Goal: Find specific page/section: Find specific page/section

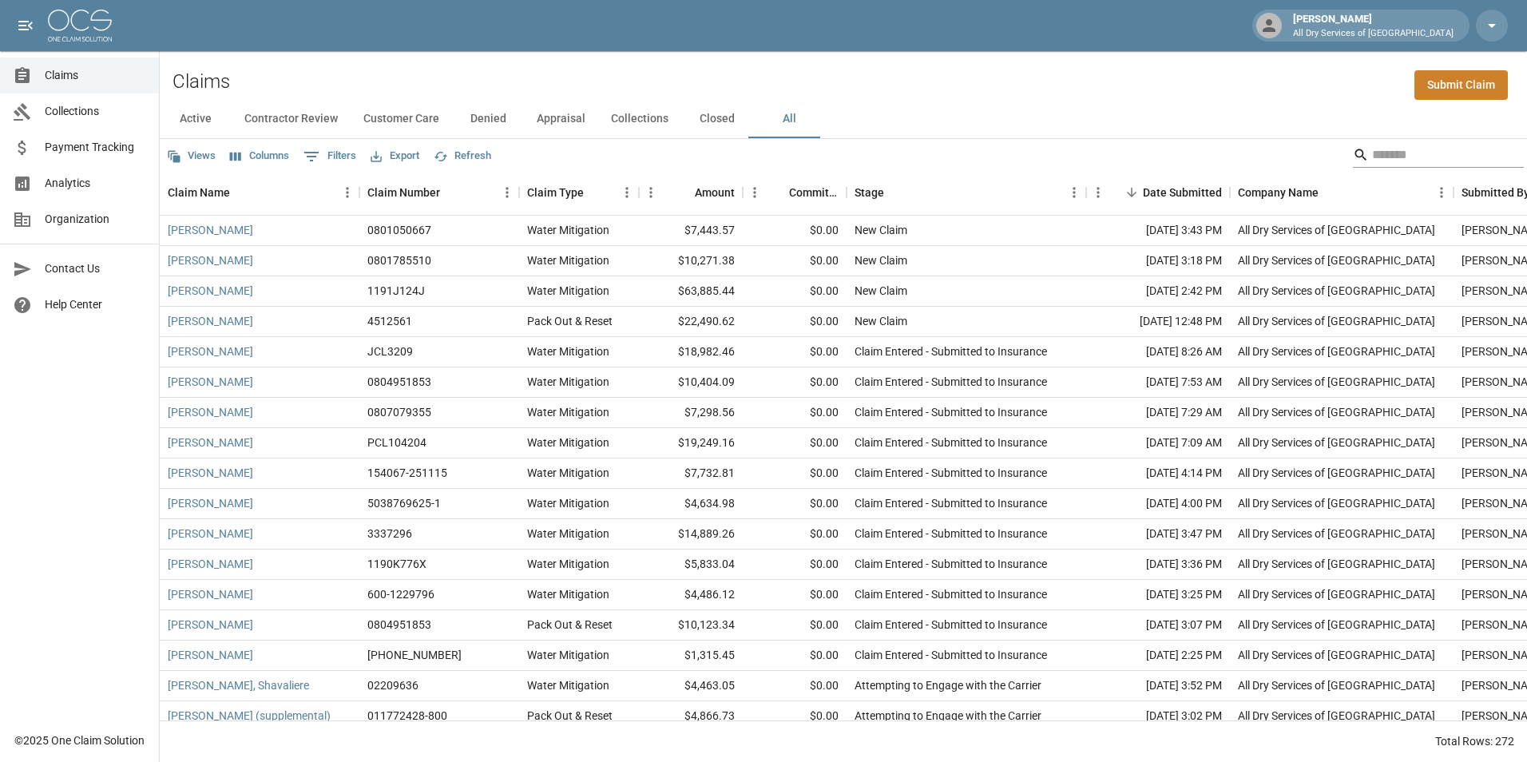
click at [1421, 153] on input "Search" at bounding box center [1436, 155] width 128 height 26
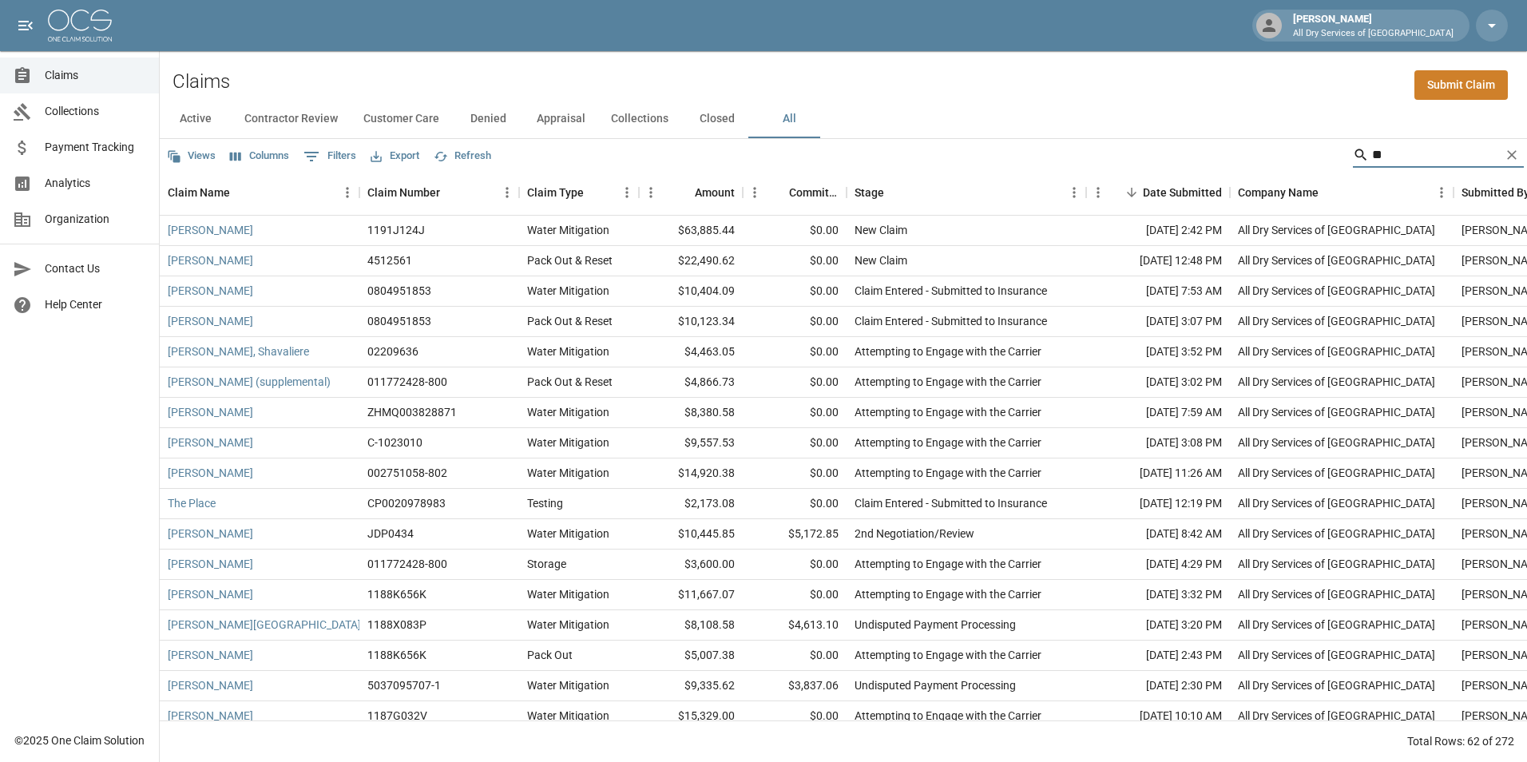
type input "********"
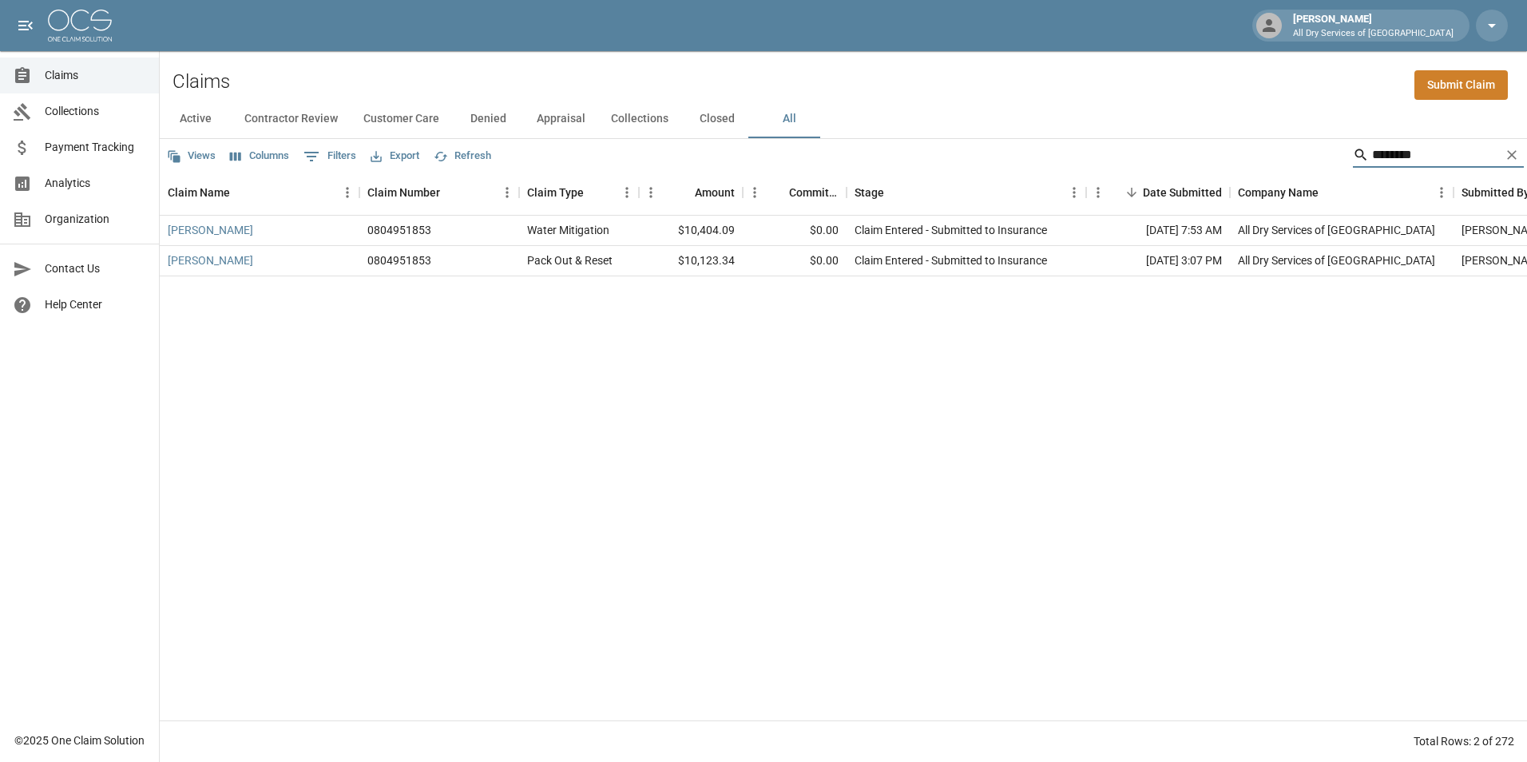
drag, startPoint x: 1518, startPoint y: 158, endPoint x: 1511, endPoint y: 165, distance: 9.6
click at [1516, 161] on icon "Clear" at bounding box center [1512, 155] width 16 height 16
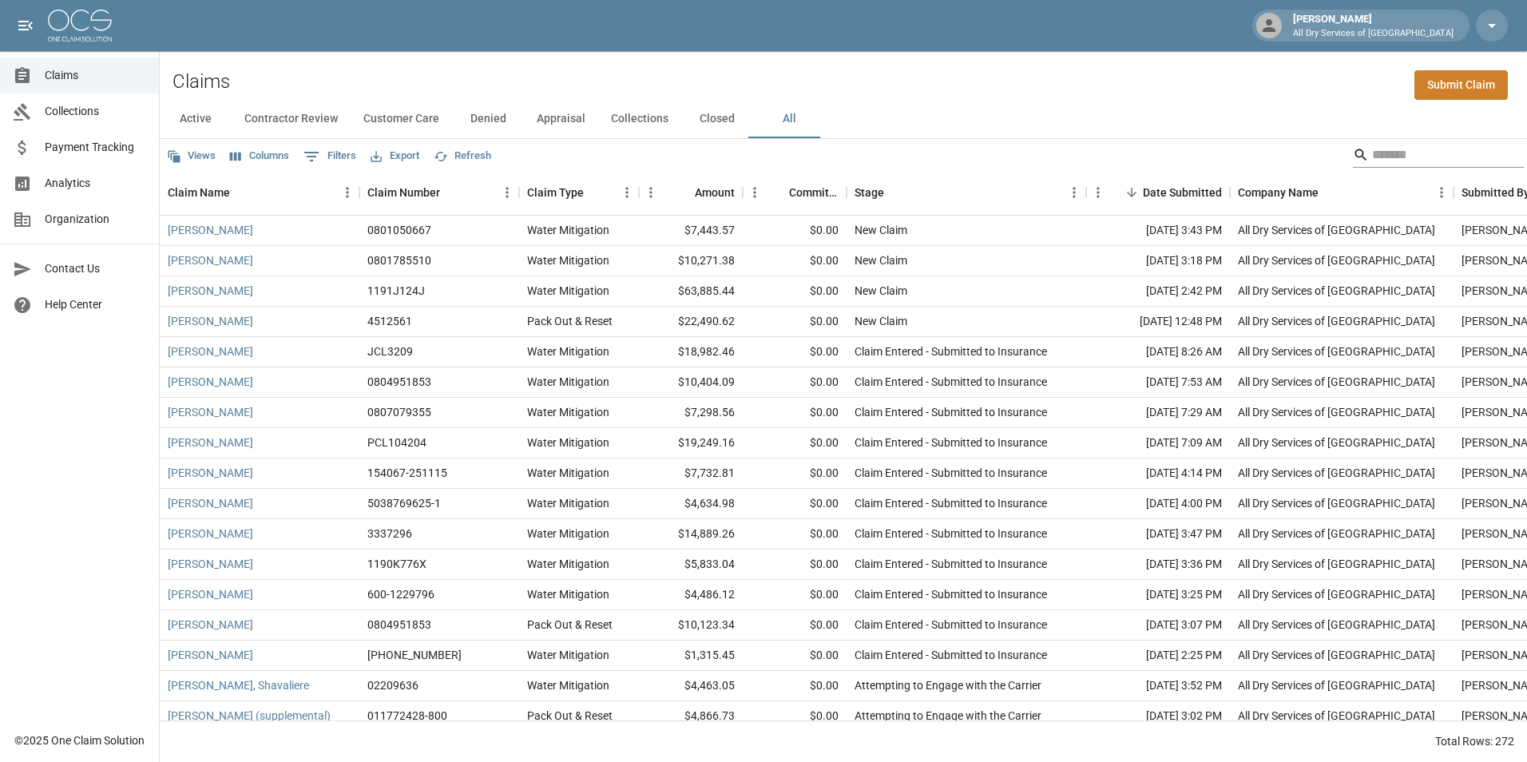
click at [1395, 157] on input "Search" at bounding box center [1436, 155] width 128 height 26
type input "********"
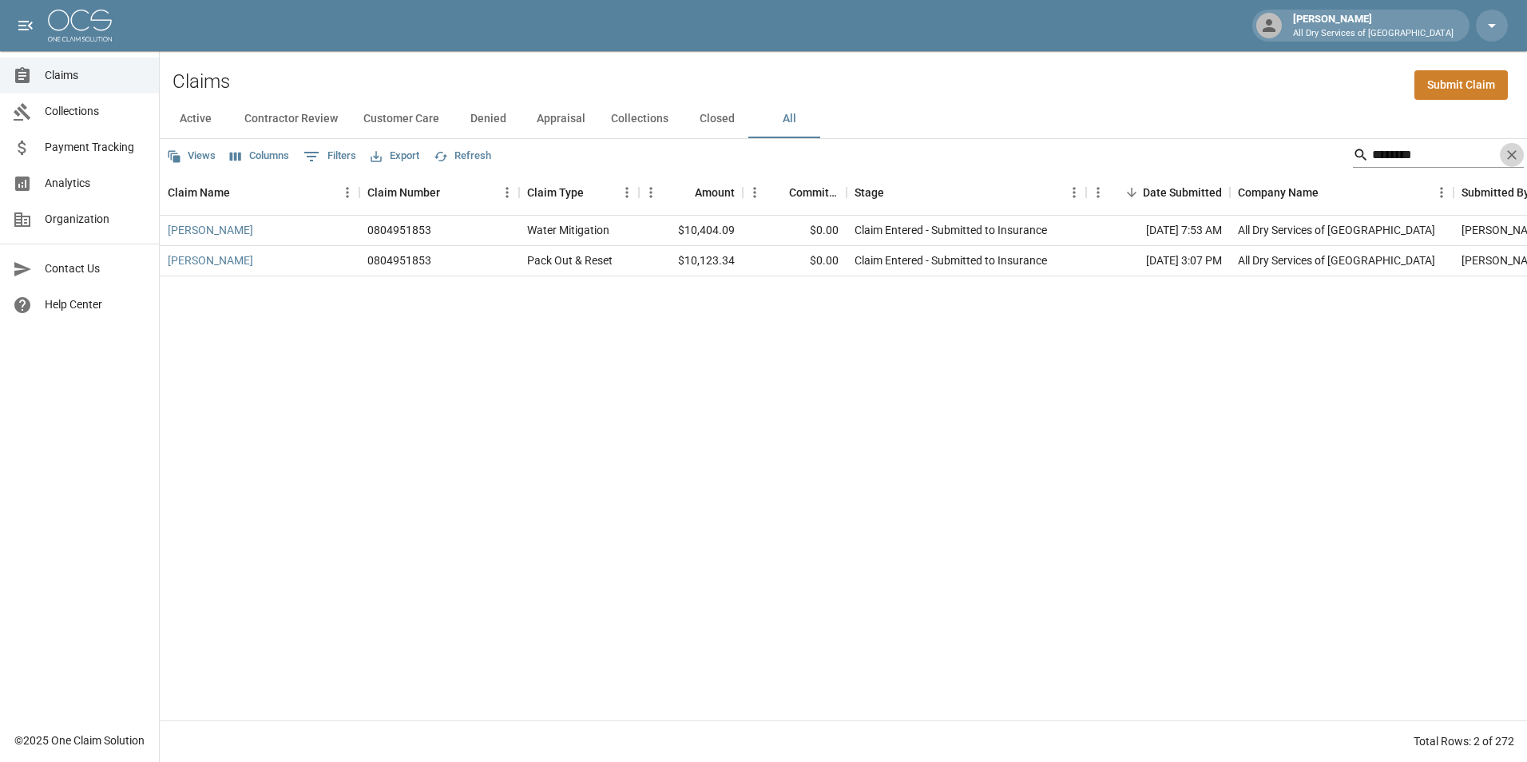
drag, startPoint x: 1509, startPoint y: 161, endPoint x: 1500, endPoint y: 166, distance: 10.0
click at [1510, 164] on button "Clear" at bounding box center [1512, 155] width 24 height 24
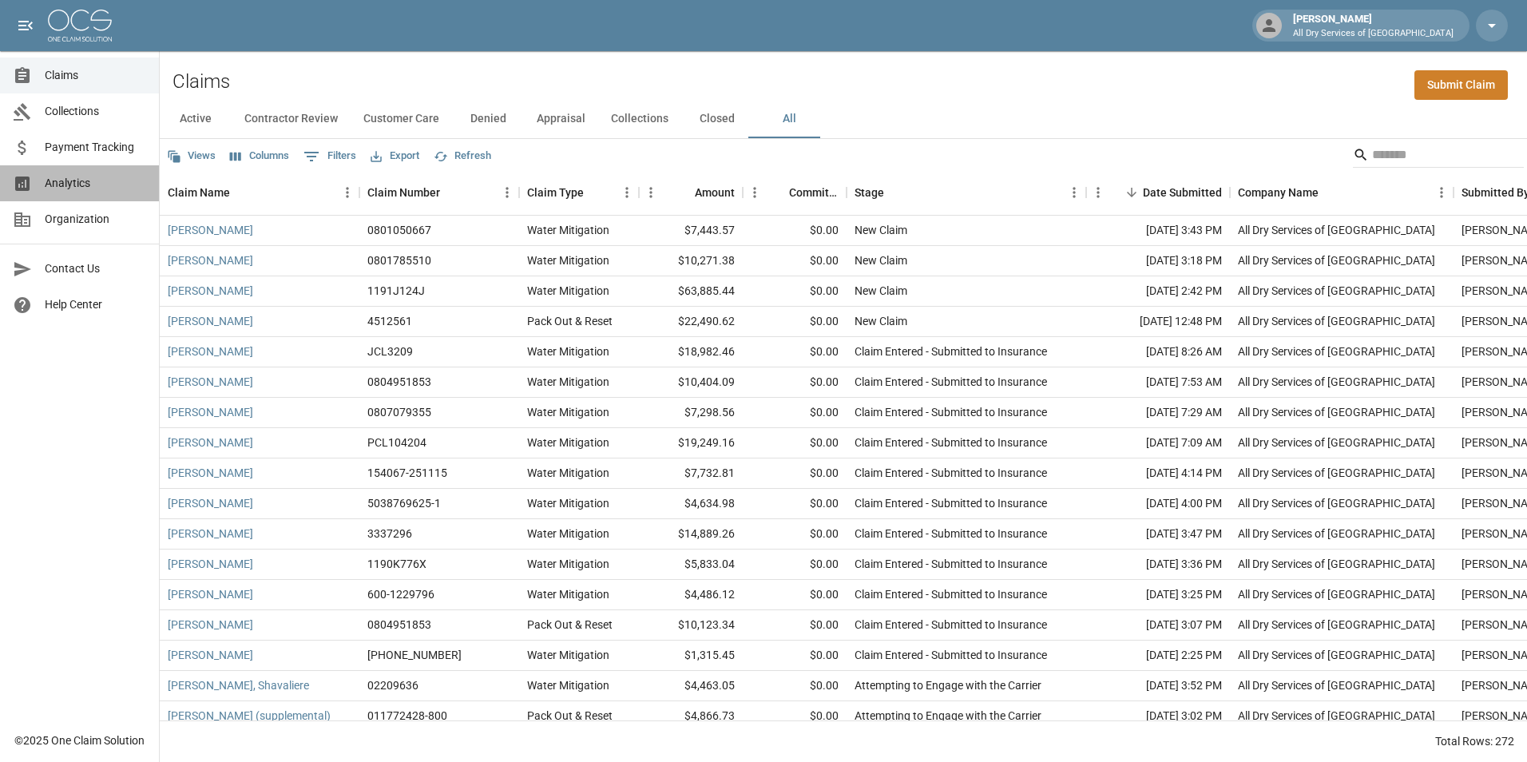
click at [89, 182] on span "Analytics" at bounding box center [95, 183] width 101 height 17
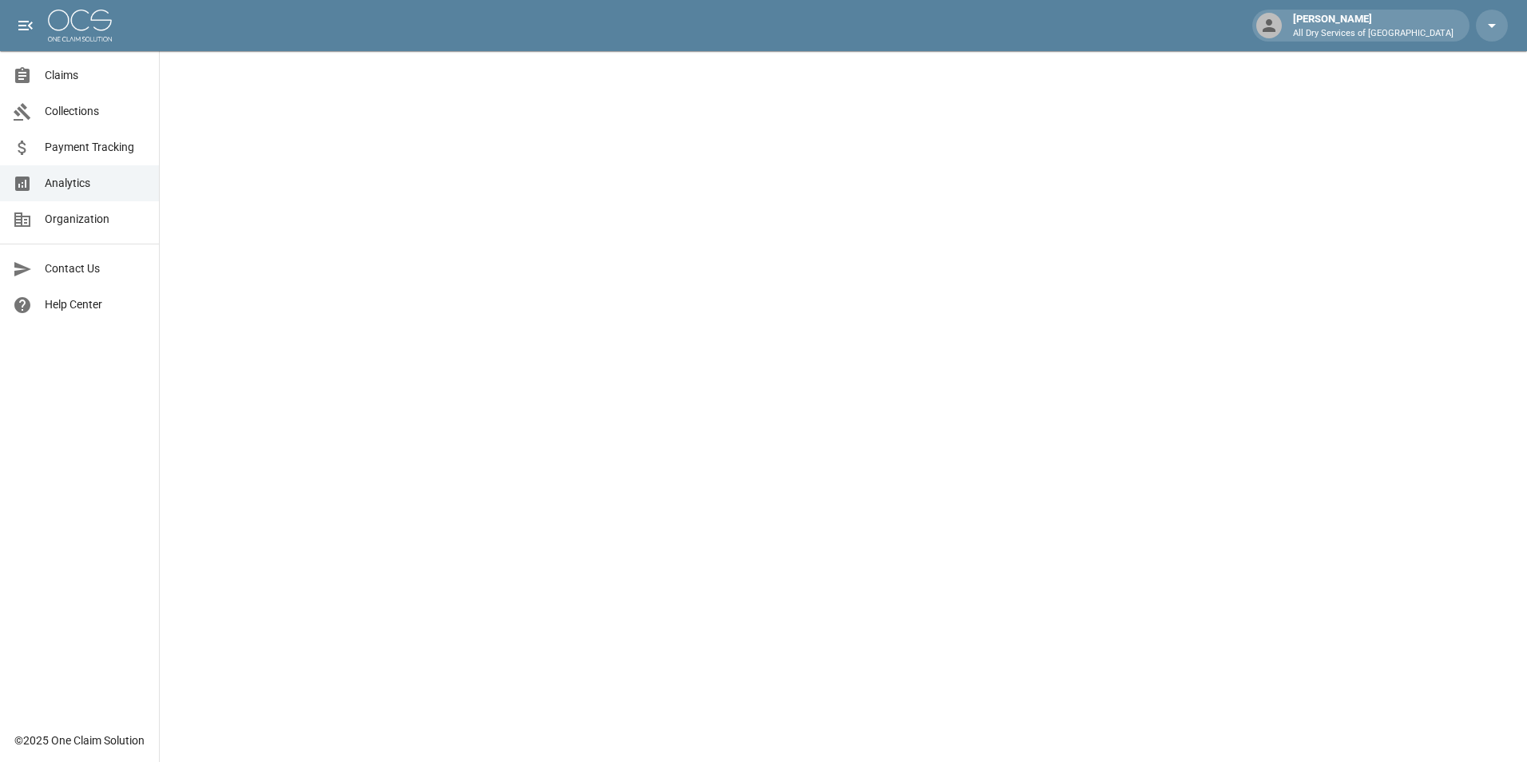
click at [117, 75] on span "Claims" at bounding box center [95, 75] width 101 height 17
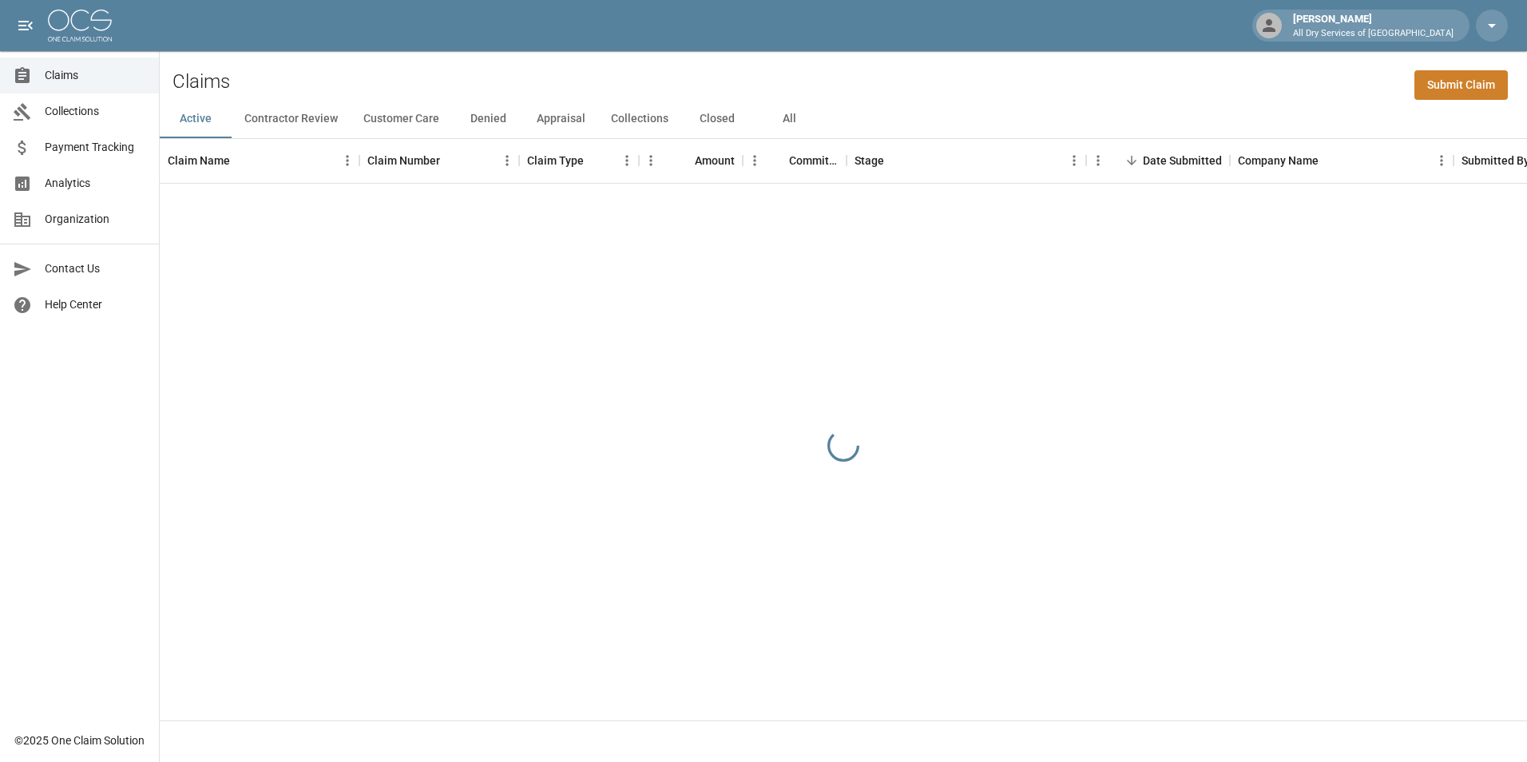
click at [778, 122] on button "All" at bounding box center [789, 119] width 72 height 38
